Goal: Check status: Check status

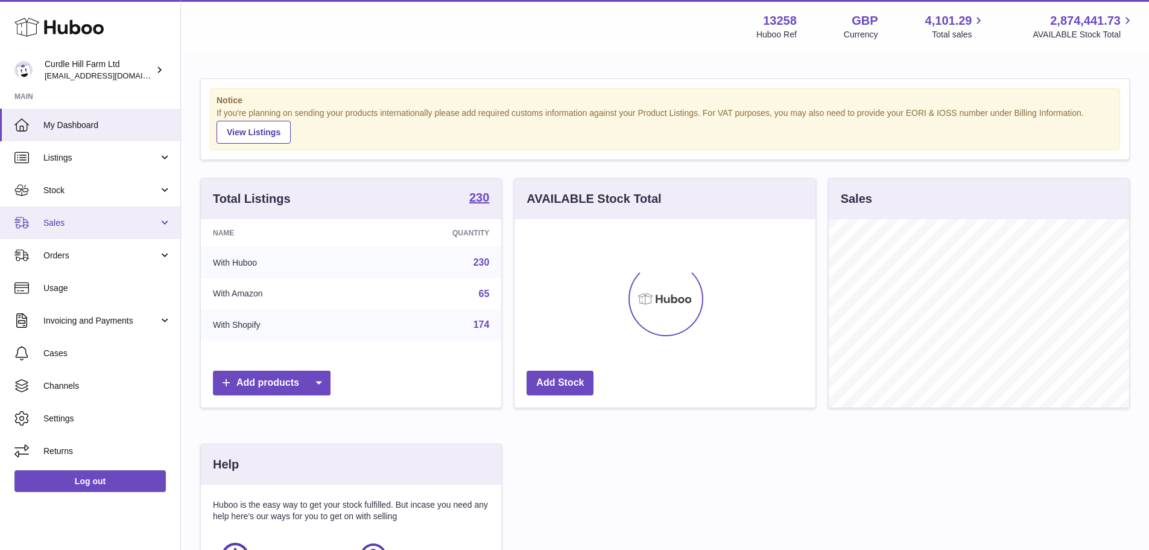
scroll to position [188, 301]
click at [98, 222] on span "Sales" at bounding box center [100, 222] width 115 height 11
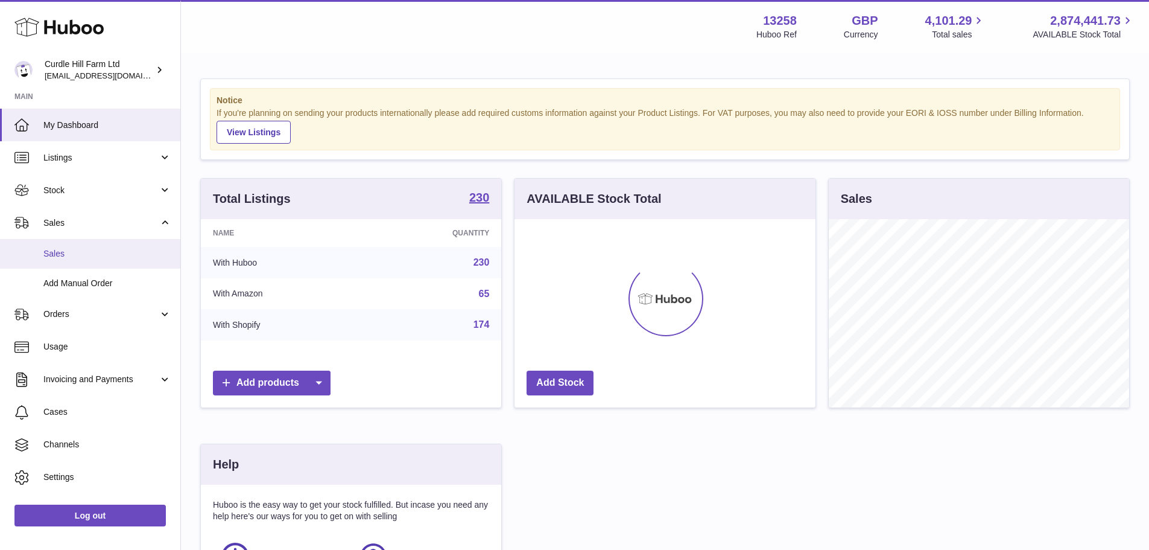
click at [92, 239] on link "Sales" at bounding box center [90, 254] width 180 height 30
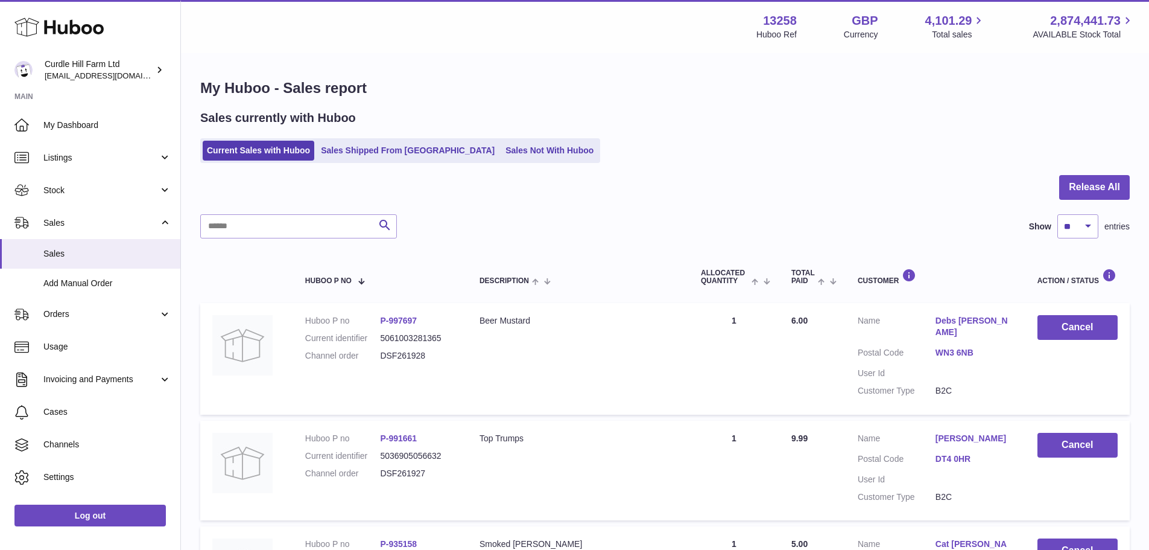
click at [429, 140] on ul "Current Sales with Huboo Sales Shipped From Huboo Sales Not With Huboo" at bounding box center [400, 150] width 400 height 25
click at [426, 144] on link "Sales Shipped From [GEOGRAPHIC_DATA]" at bounding box center [408, 151] width 182 height 20
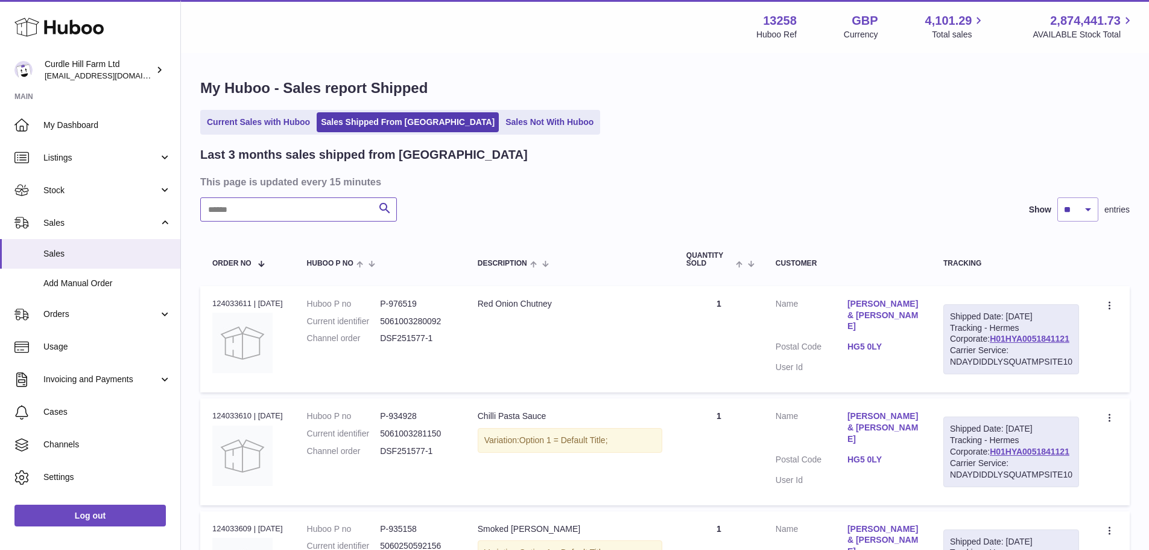
drag, startPoint x: 290, startPoint y: 224, endPoint x: 285, endPoint y: 205, distance: 19.8
paste input "*********"
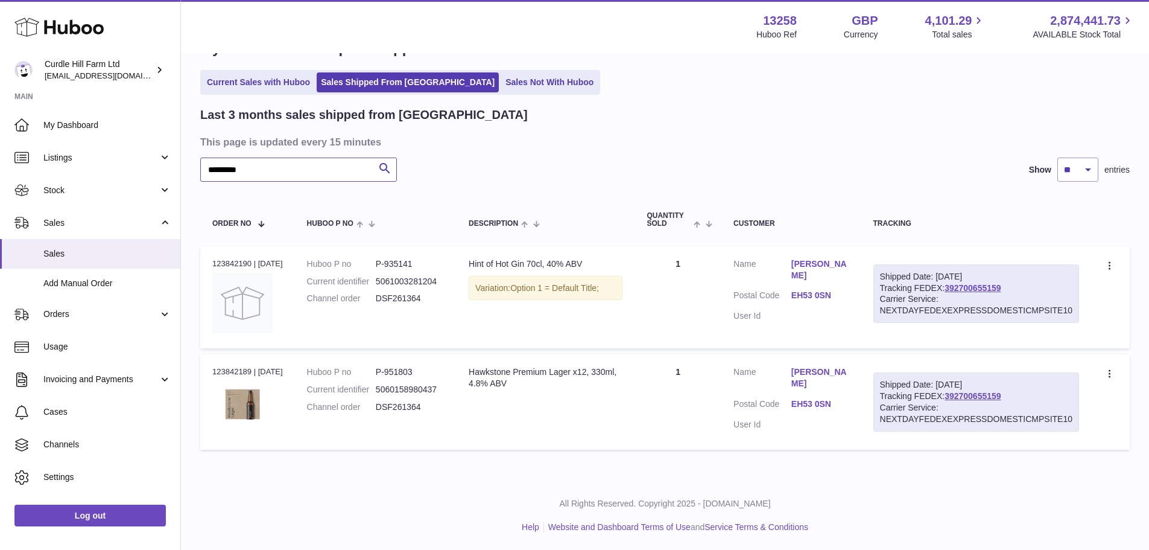
scroll to position [40, 0]
type input "*********"
click at [216, 264] on div "Order no 123842190 | [DATE]" at bounding box center [247, 263] width 71 height 11
click at [228, 373] on div "Order no 123842189 | [DATE]" at bounding box center [247, 371] width 71 height 11
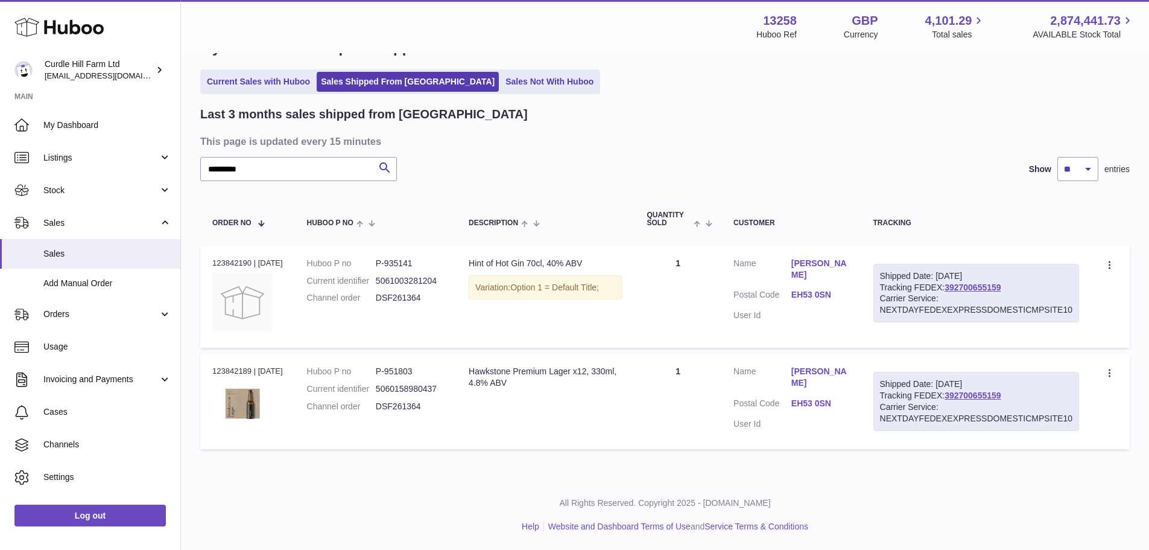
click at [228, 373] on div "Order no 123842189 | [DATE]" at bounding box center [247, 371] width 71 height 11
copy div "123842189"
